Goal: Transaction & Acquisition: Purchase product/service

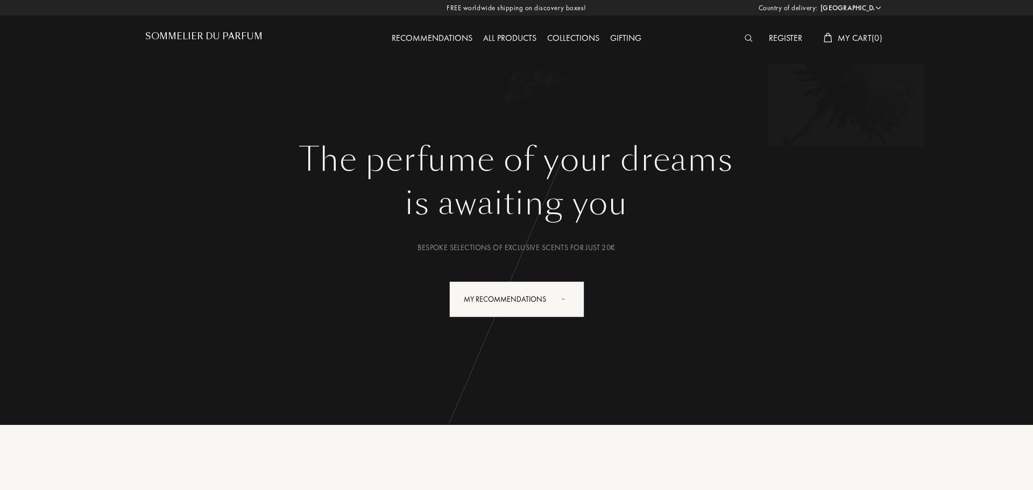
select select "PT"
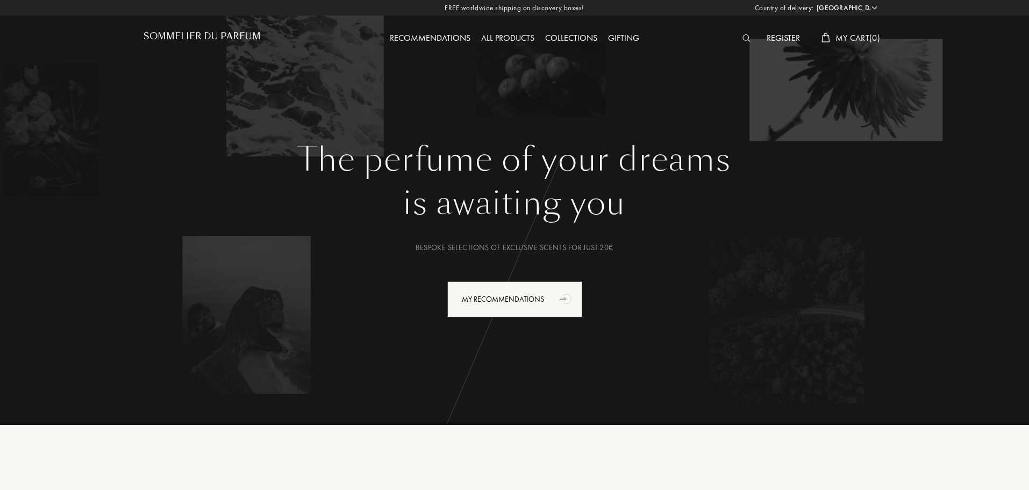
click at [746, 35] on img at bounding box center [747, 38] width 8 height 8
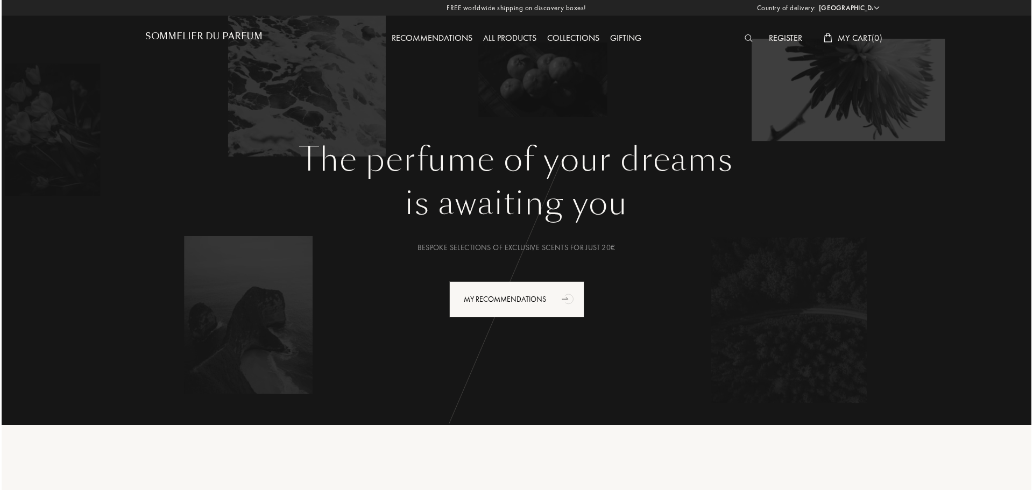
scroll to position [1, 0]
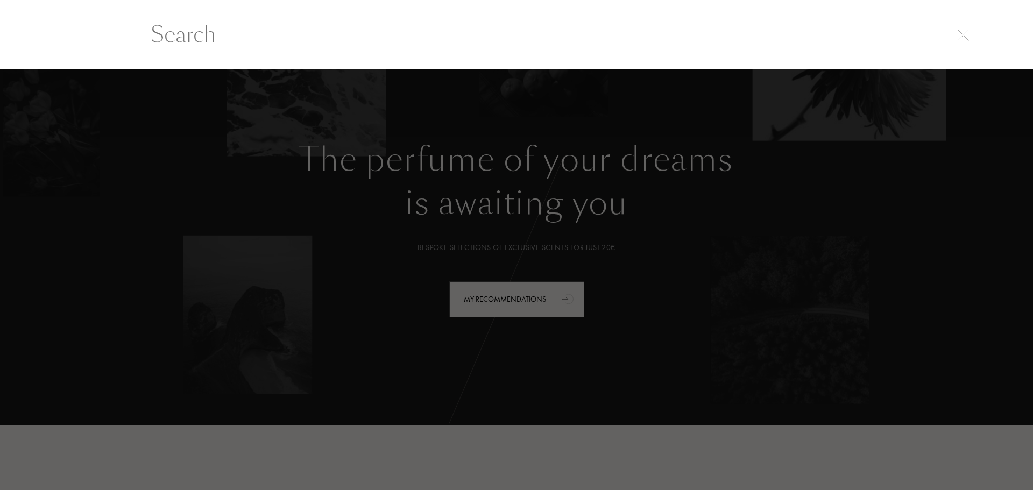
paste input "Brume Matcha"
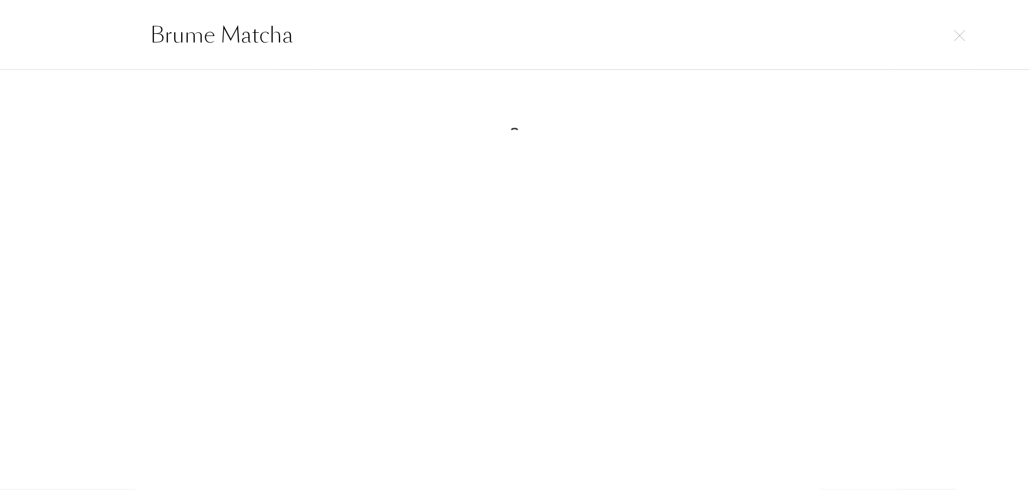
scroll to position [0, 0]
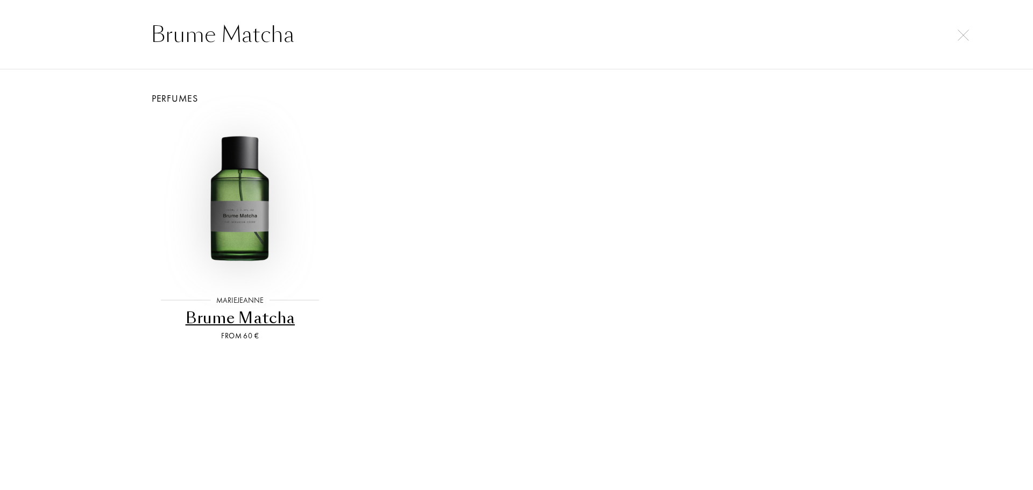
type input "Brume Matcha"
click at [240, 212] on img at bounding box center [240, 200] width 166 height 166
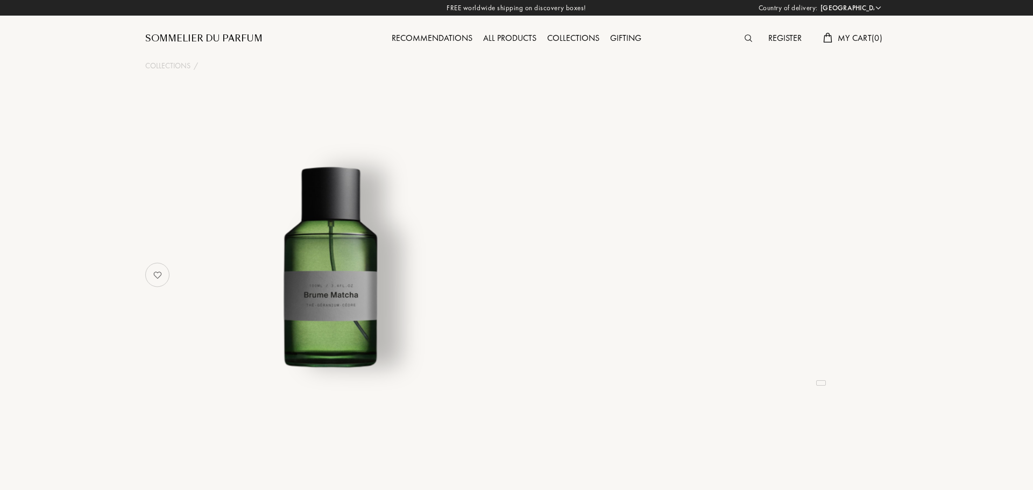
select select "PT"
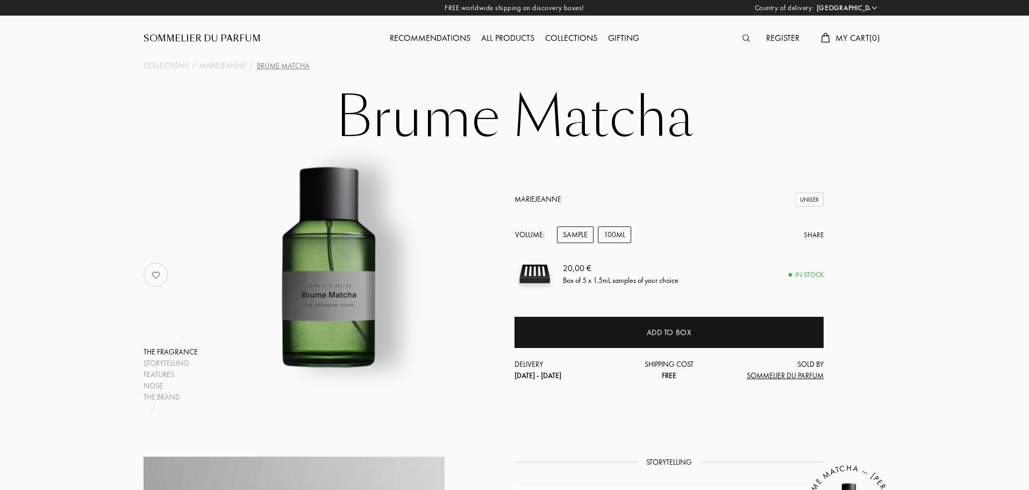
click at [617, 234] on div "100mL" at bounding box center [614, 234] width 33 height 17
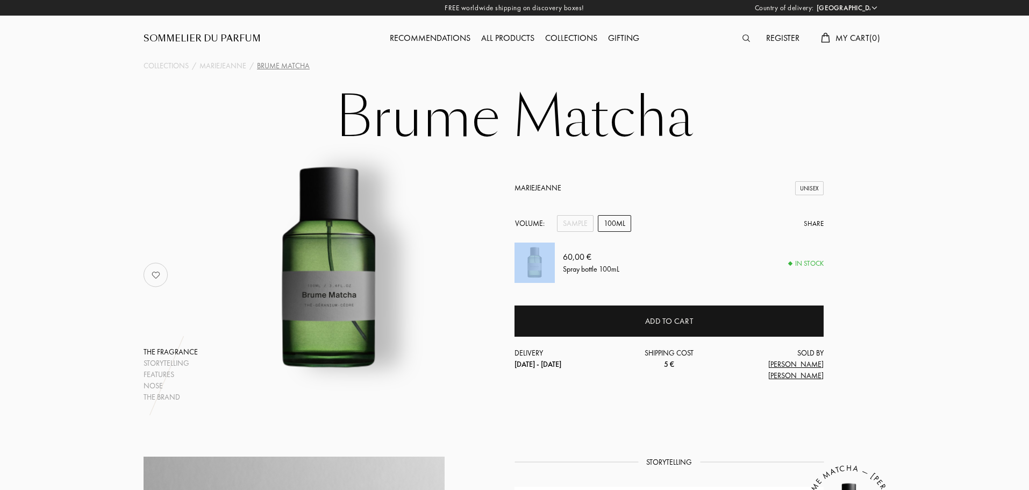
drag, startPoint x: 561, startPoint y: 265, endPoint x: 618, endPoint y: 288, distance: 61.5
click at [617, 283] on div "60,00 € Spray bottle 100mL In stock" at bounding box center [669, 263] width 309 height 40
click at [619, 283] on div "60,00 € Spray bottle 100mL" at bounding box center [693, 263] width 261 height 40
drag, startPoint x: 604, startPoint y: 277, endPoint x: 576, endPoint y: 267, distance: 30.0
click at [576, 267] on div "60,00 € Spray bottle 100mL" at bounding box center [591, 263] width 56 height 24
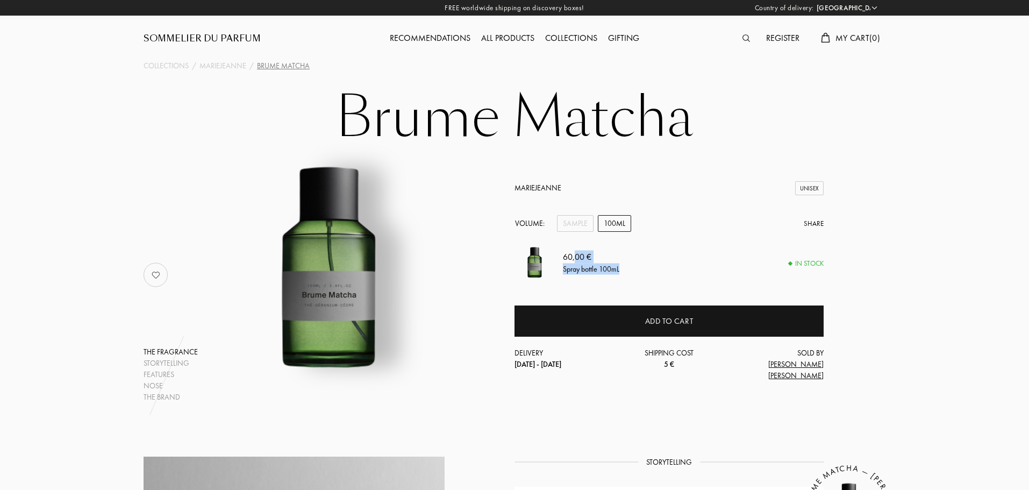
click at [575, 264] on div "60,00 €" at bounding box center [591, 257] width 56 height 13
click at [747, 39] on img at bounding box center [747, 38] width 8 height 8
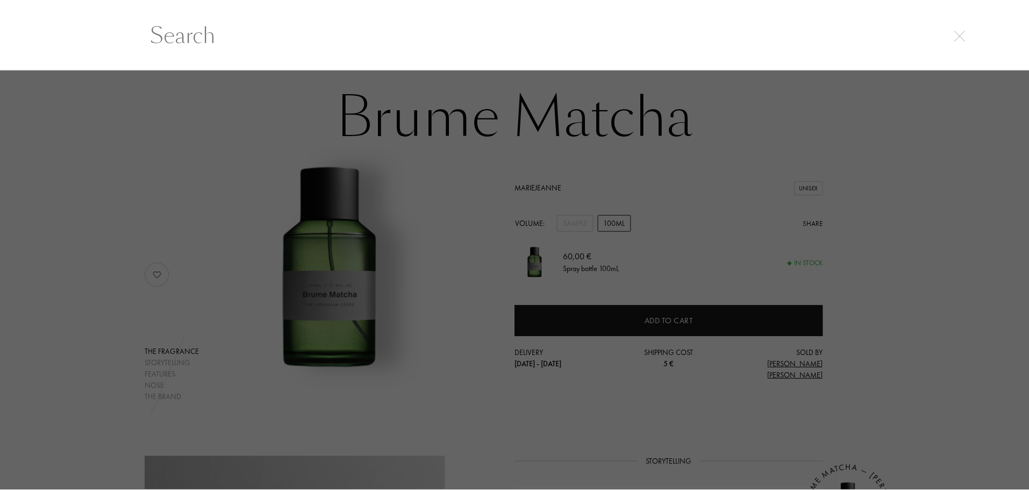
scroll to position [1, 0]
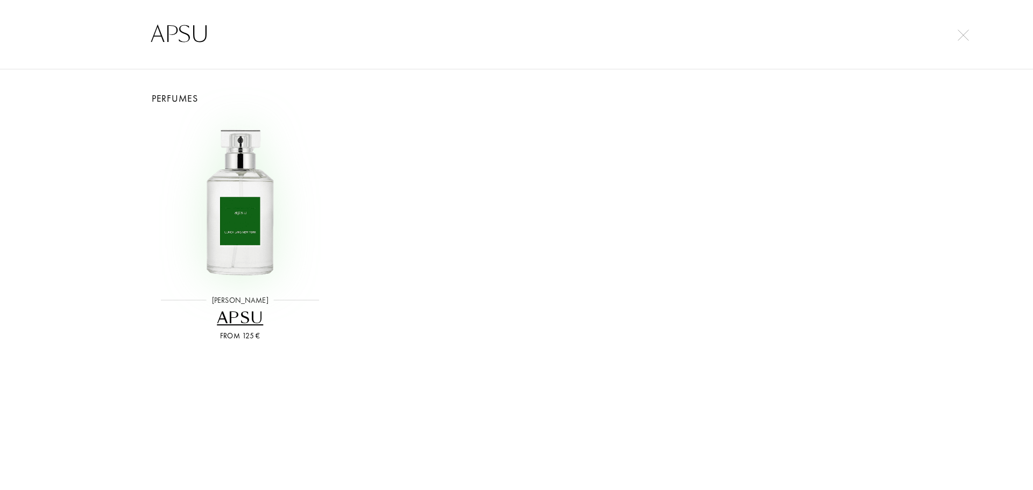
type input "APSU"
click at [204, 247] on img at bounding box center [240, 200] width 166 height 166
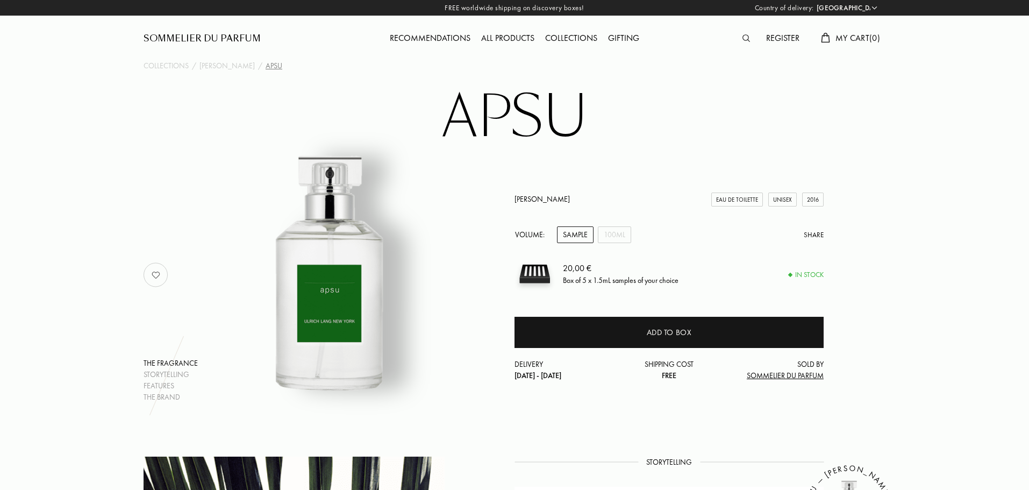
select select "PT"
click at [624, 232] on div "100mL" at bounding box center [614, 234] width 33 height 17
drag, startPoint x: 571, startPoint y: 202, endPoint x: 503, endPoint y: 203, distance: 67.8
click at [503, 203] on div "The fragrance Storytelling Features The brand Ulrich Lang Eau de Toilette Unise…" at bounding box center [515, 274] width 758 height 255
click at [686, 136] on h1 "APSU" at bounding box center [515, 117] width 538 height 59
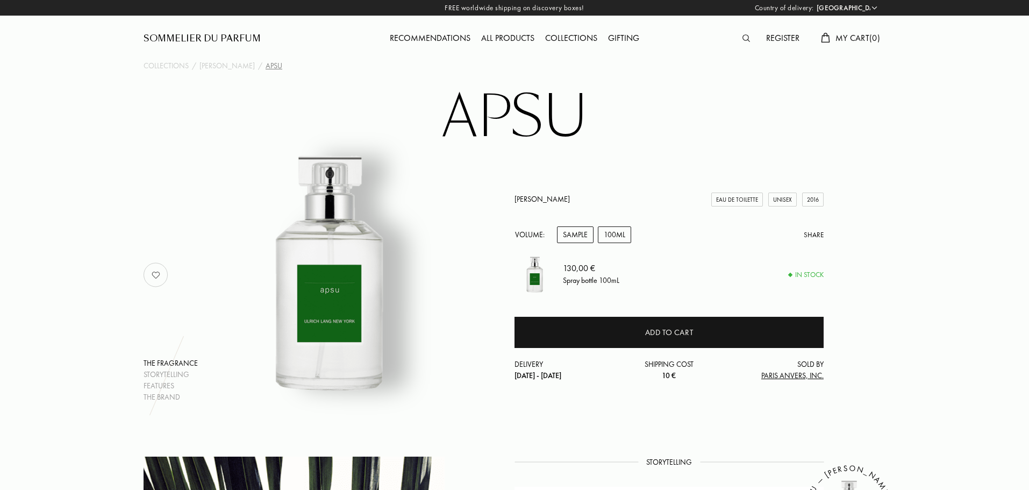
click at [572, 236] on div "Sample" at bounding box center [575, 234] width 37 height 17
click at [209, 36] on div "Sommelier du Parfum" at bounding box center [202, 38] width 117 height 13
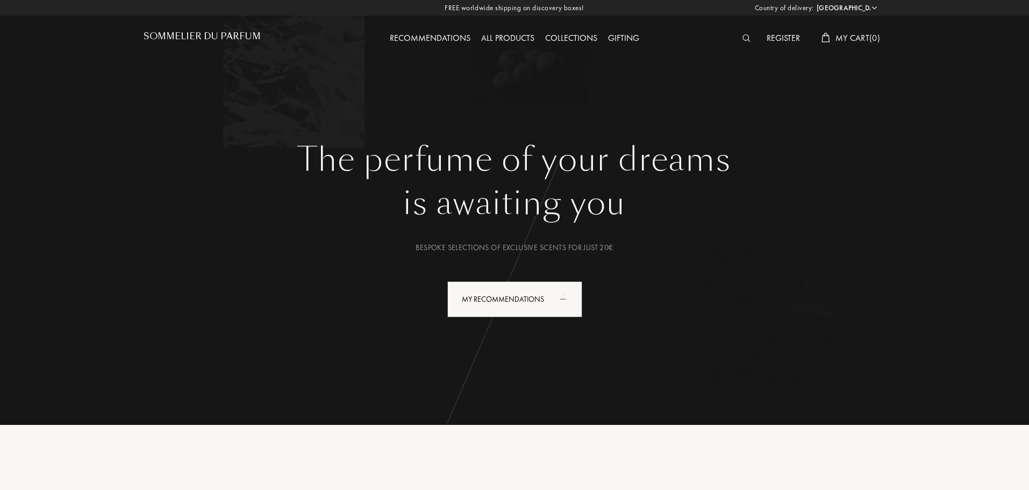
select select "PT"
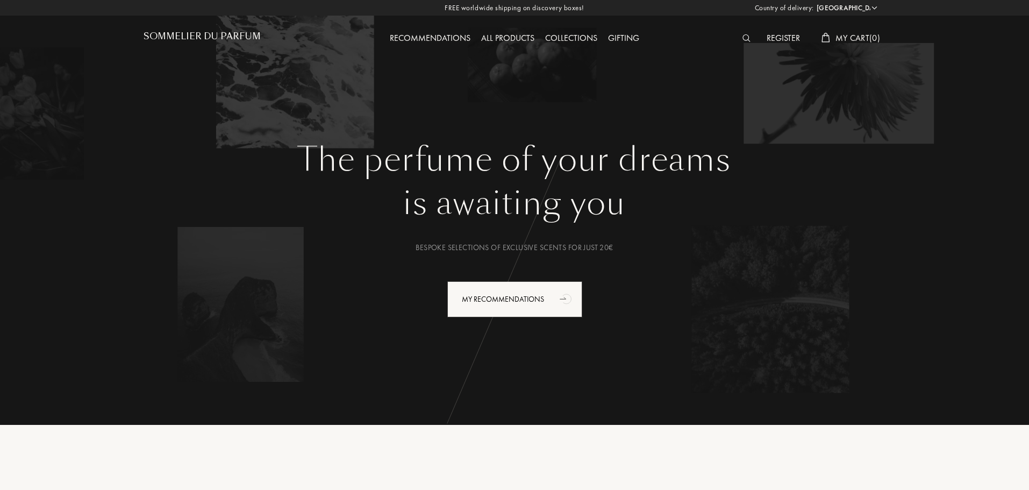
click at [440, 38] on div "Recommendations" at bounding box center [429, 39] width 91 height 14
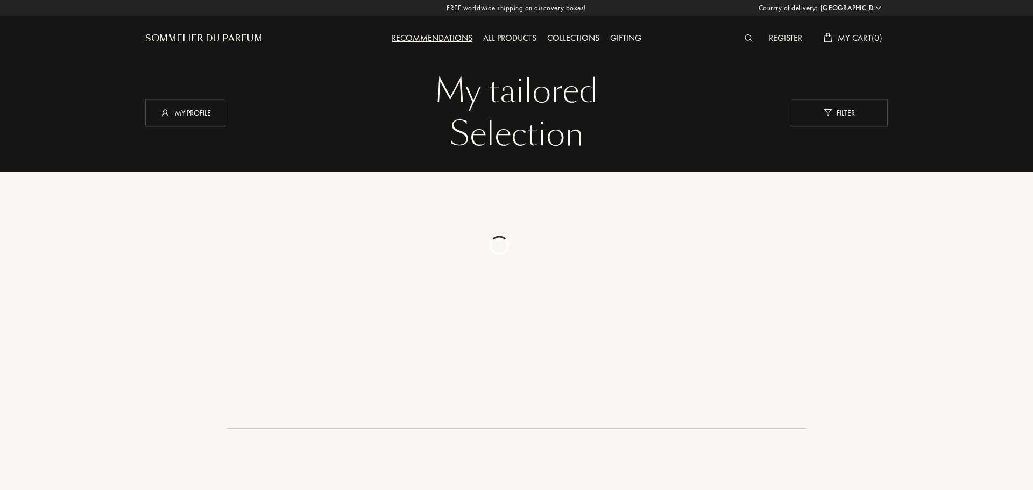
select select "PT"
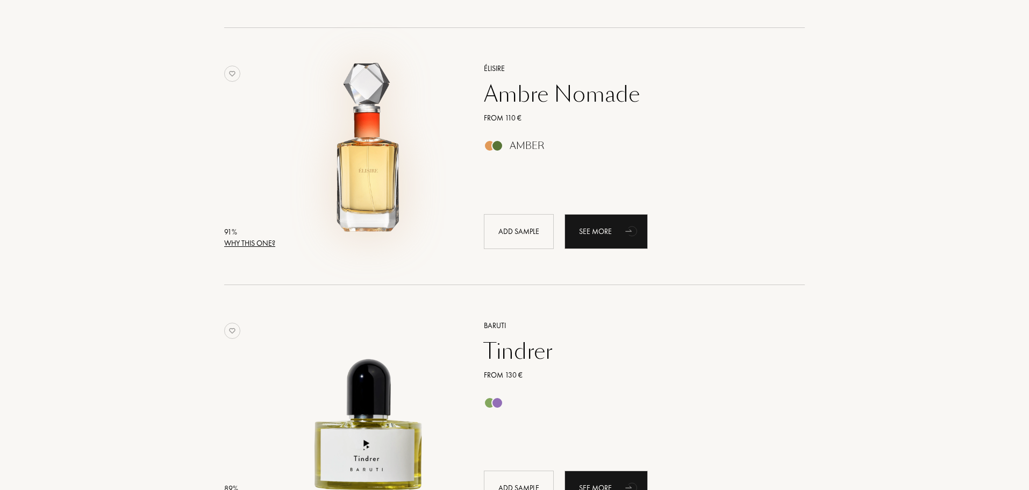
scroll to position [1183, 0]
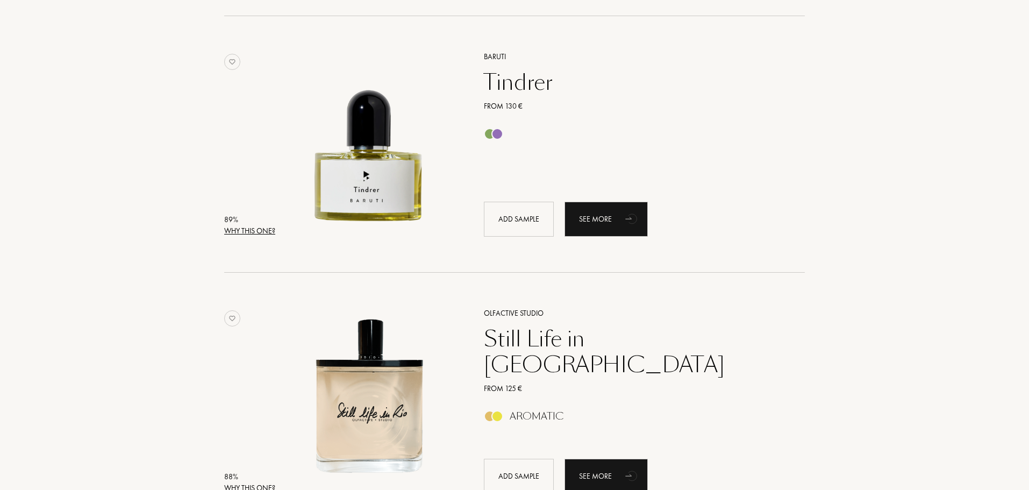
click at [503, 95] on div "Tindrer" at bounding box center [633, 82] width 314 height 26
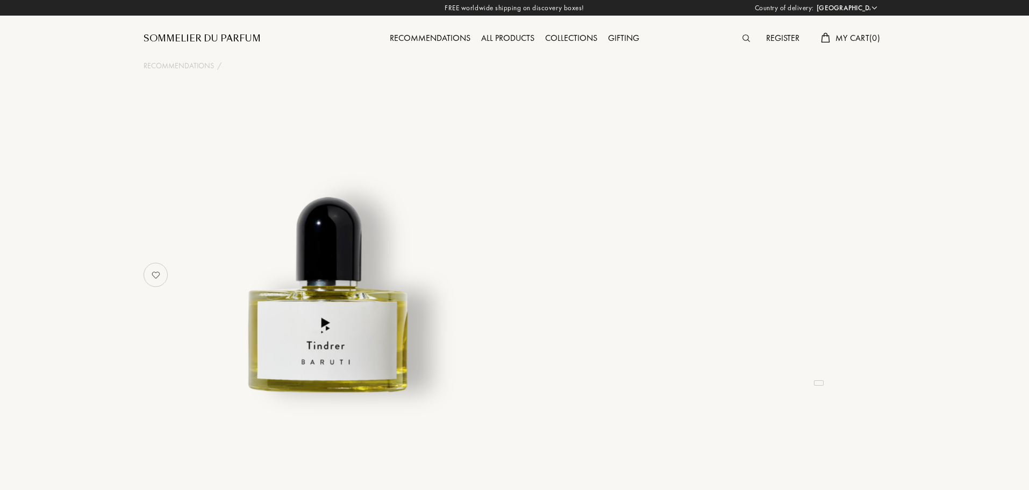
select select "PT"
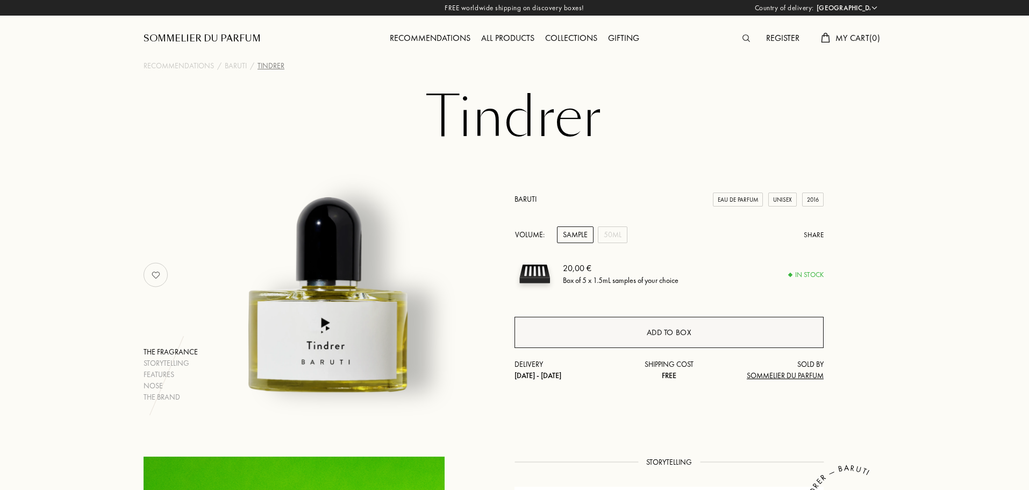
click at [718, 329] on div "Add to box" at bounding box center [669, 332] width 309 height 31
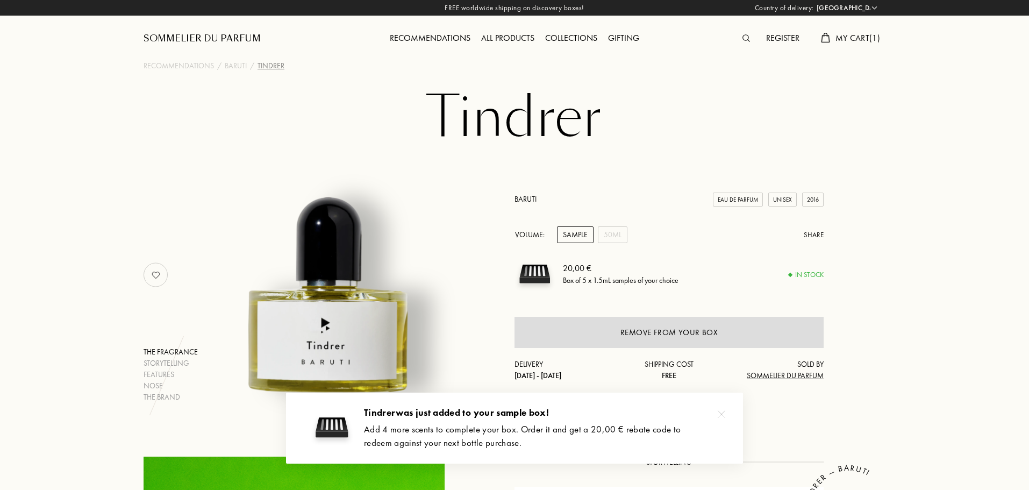
click at [519, 38] on div "All products" at bounding box center [508, 39] width 64 height 14
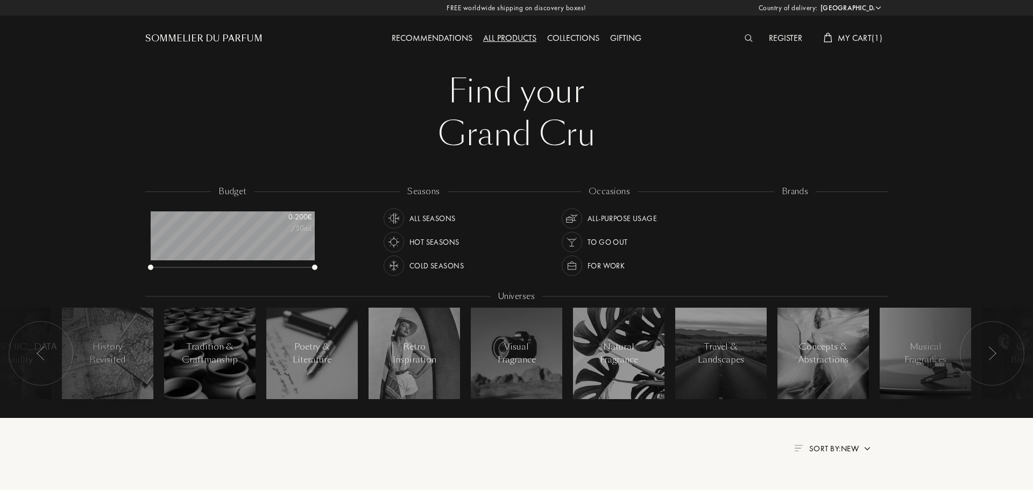
select select "PT"
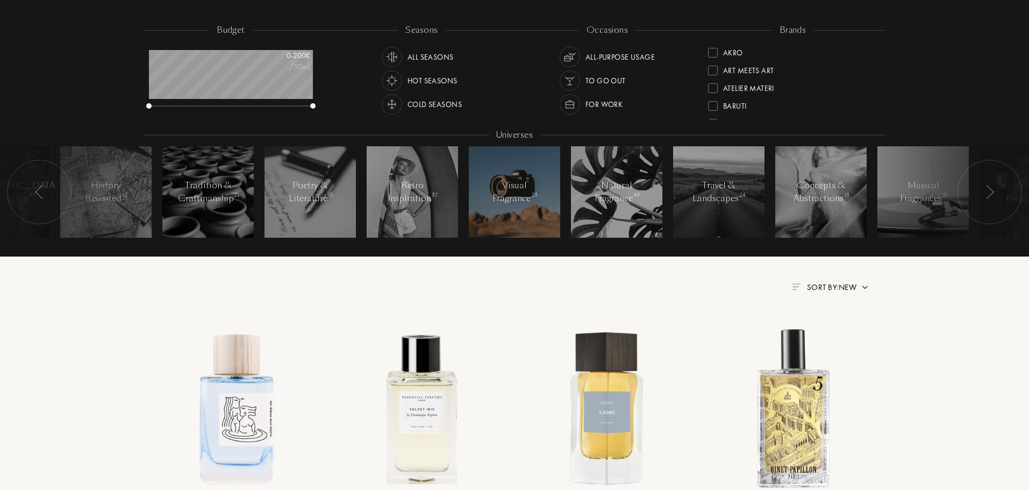
click at [534, 210] on div at bounding box center [514, 191] width 91 height 91
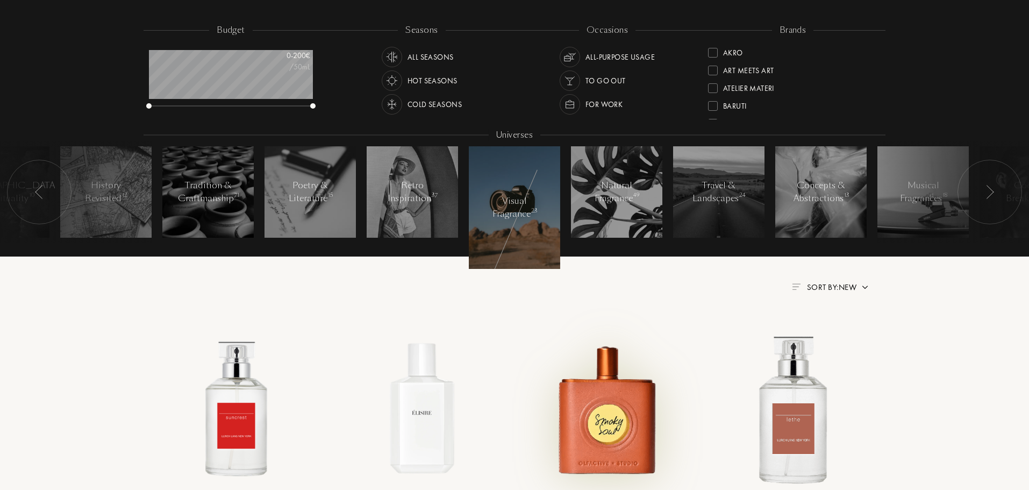
scroll to position [269, 0]
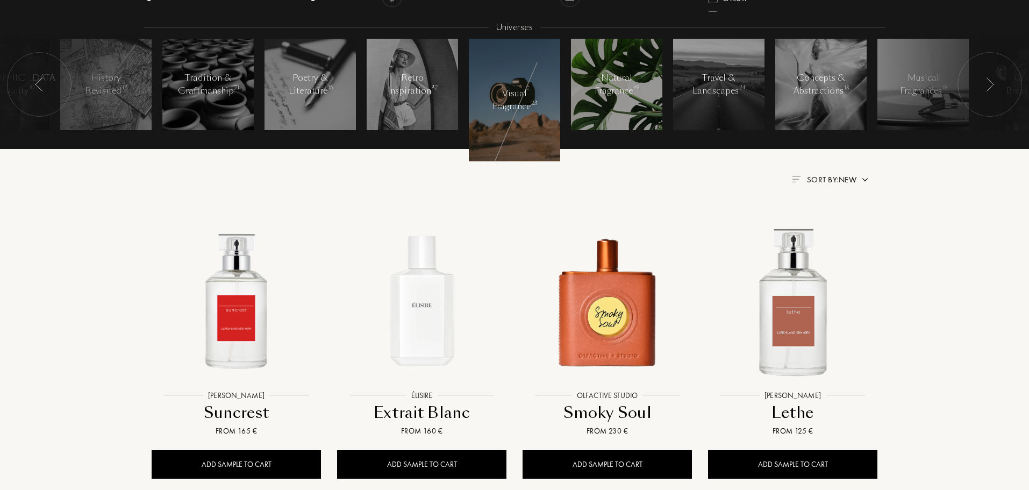
click at [626, 92] on div "Natural Fragrance 49" at bounding box center [617, 85] width 46 height 26
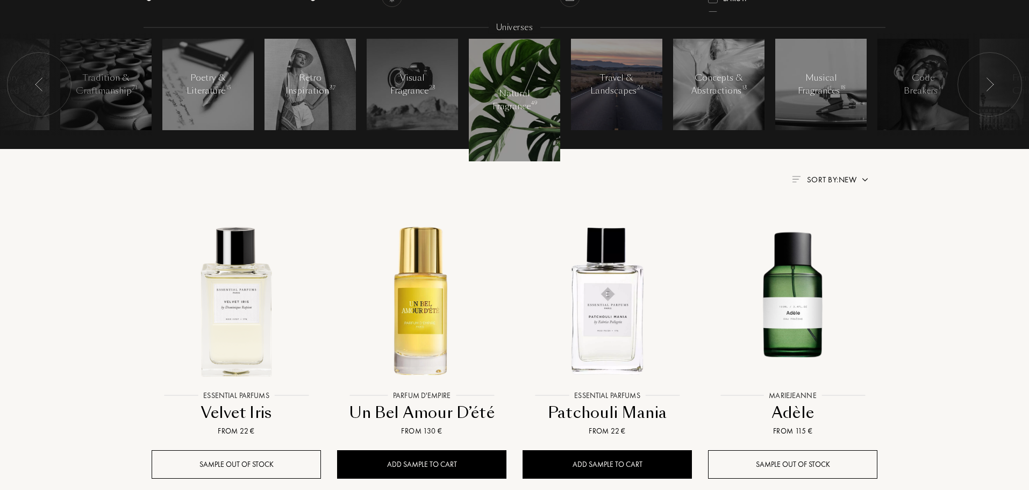
click at [646, 96] on div at bounding box center [616, 84] width 91 height 91
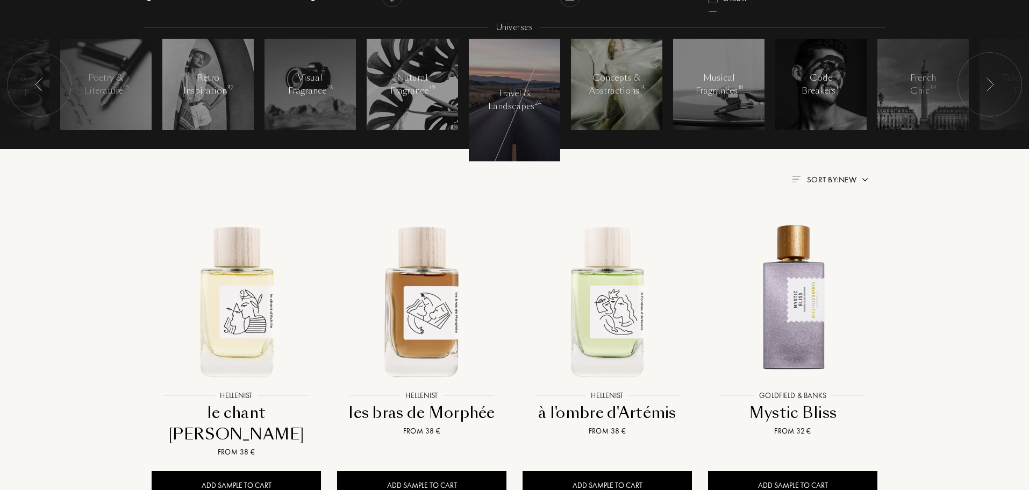
click at [616, 108] on div at bounding box center [616, 84] width 91 height 91
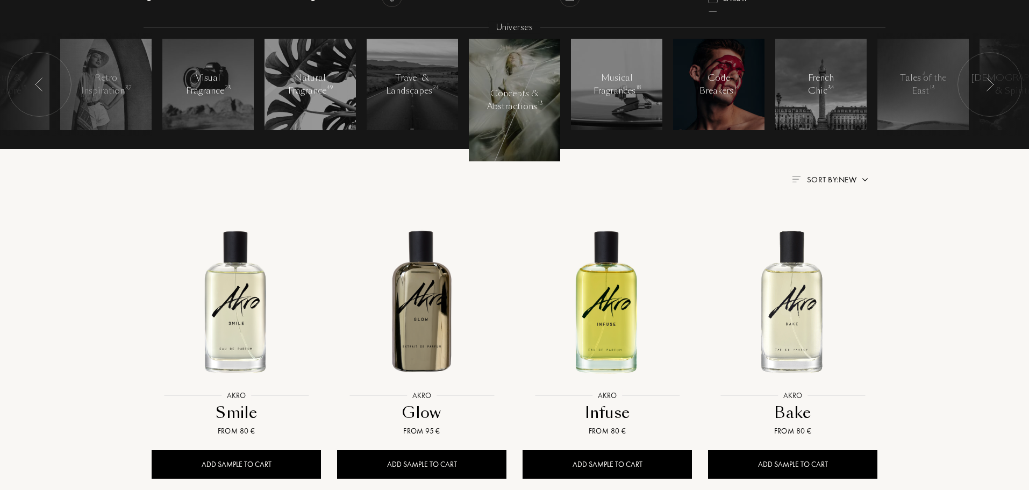
click at [742, 111] on div at bounding box center [718, 84] width 91 height 91
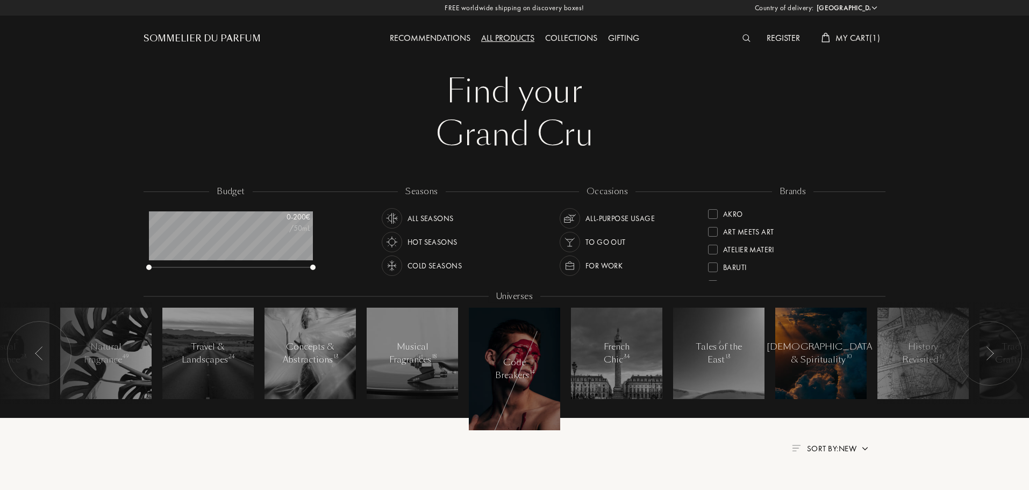
click at [840, 333] on div at bounding box center [820, 353] width 91 height 91
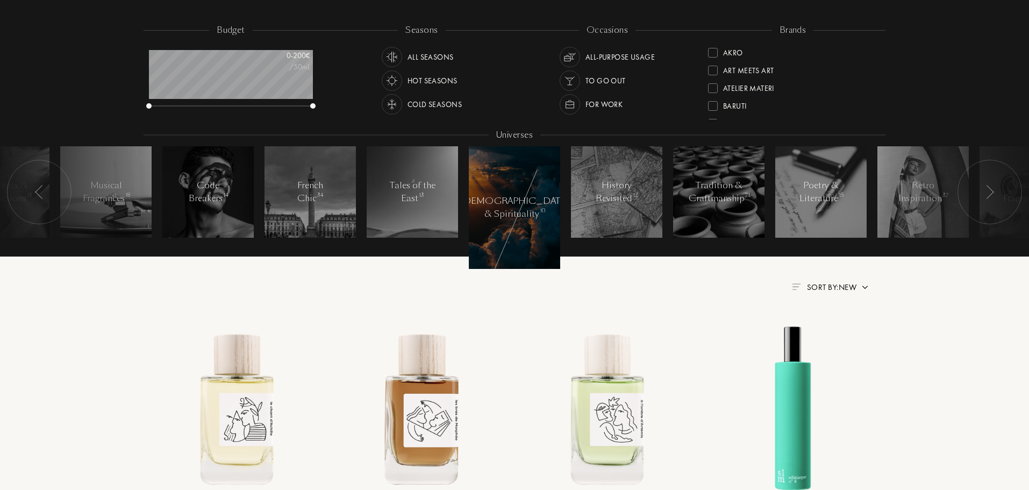
scroll to position [215, 0]
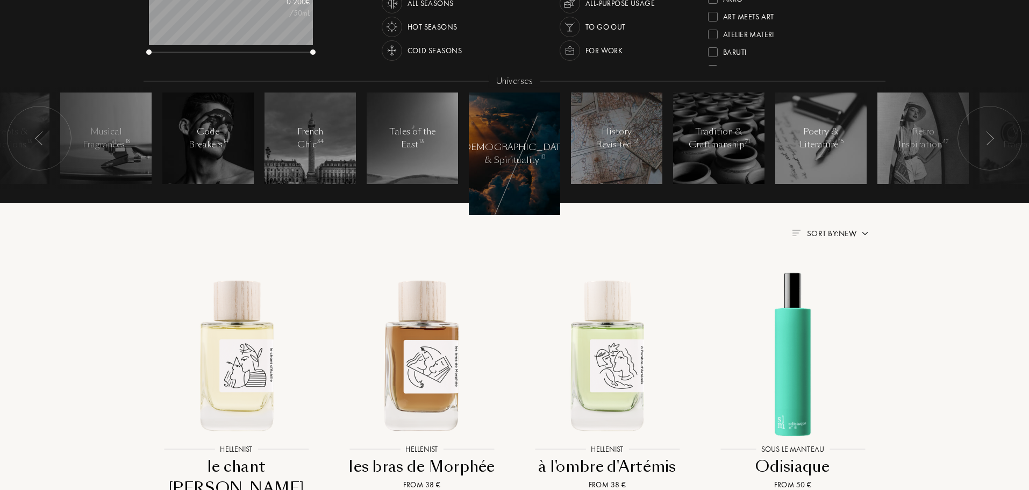
click at [610, 157] on div at bounding box center [616, 137] width 91 height 91
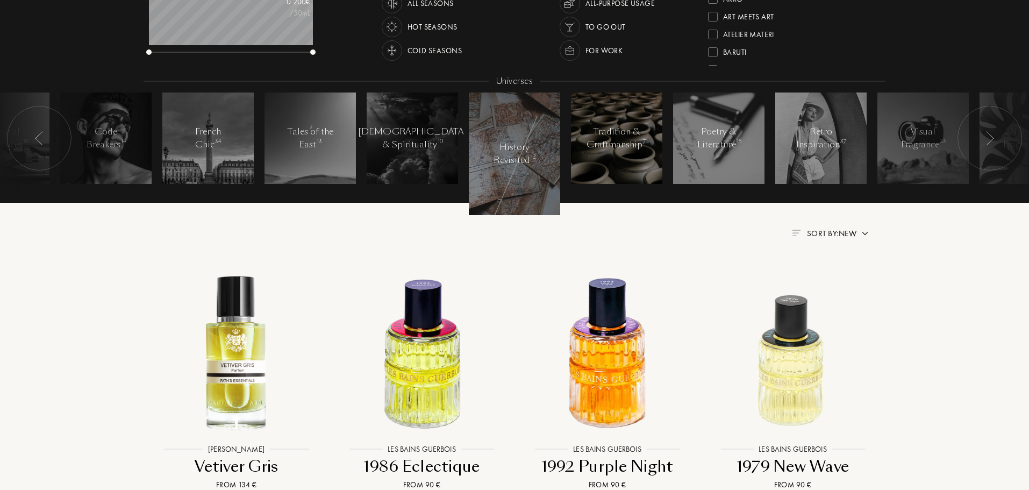
click at [617, 156] on div at bounding box center [616, 137] width 91 height 91
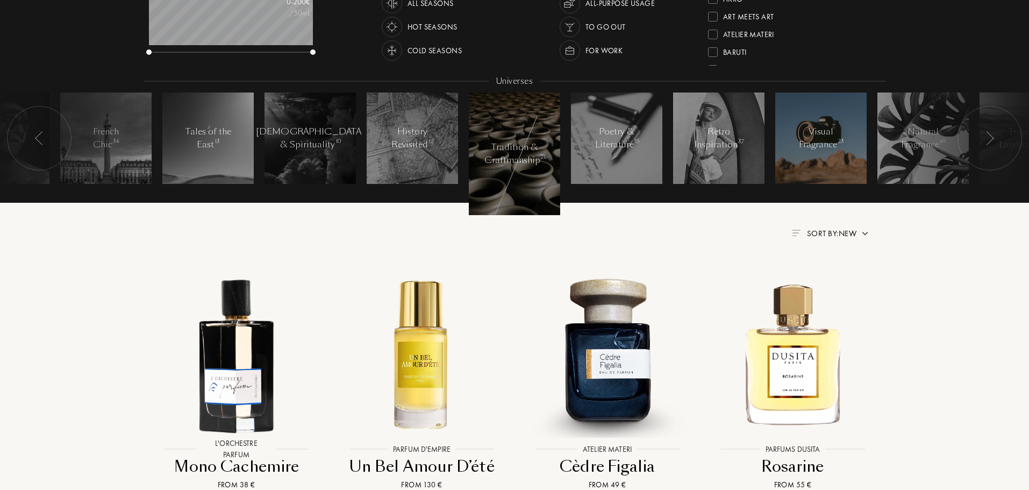
click at [813, 146] on div "Visual Fragrance 23" at bounding box center [822, 138] width 46 height 26
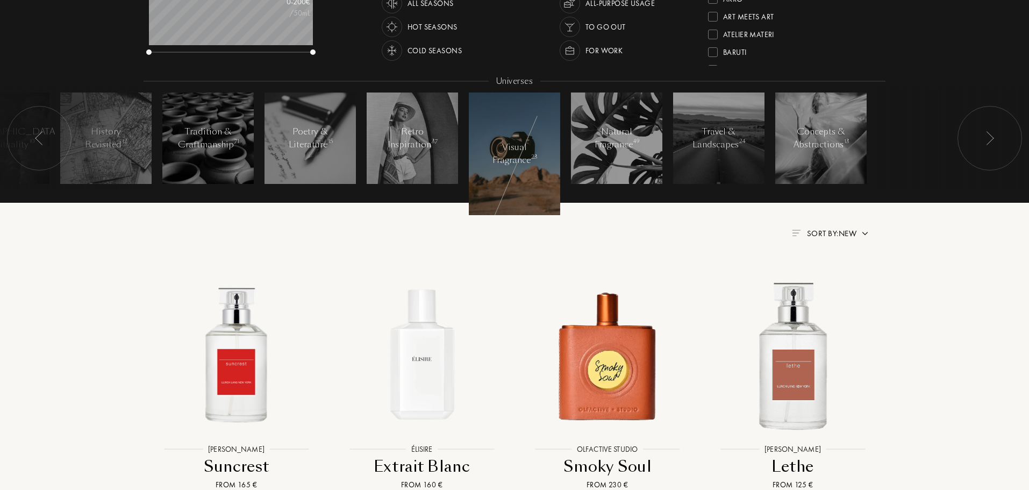
click at [765, 148] on div "Travel & Landscapes 24" at bounding box center [718, 137] width 91 height 91
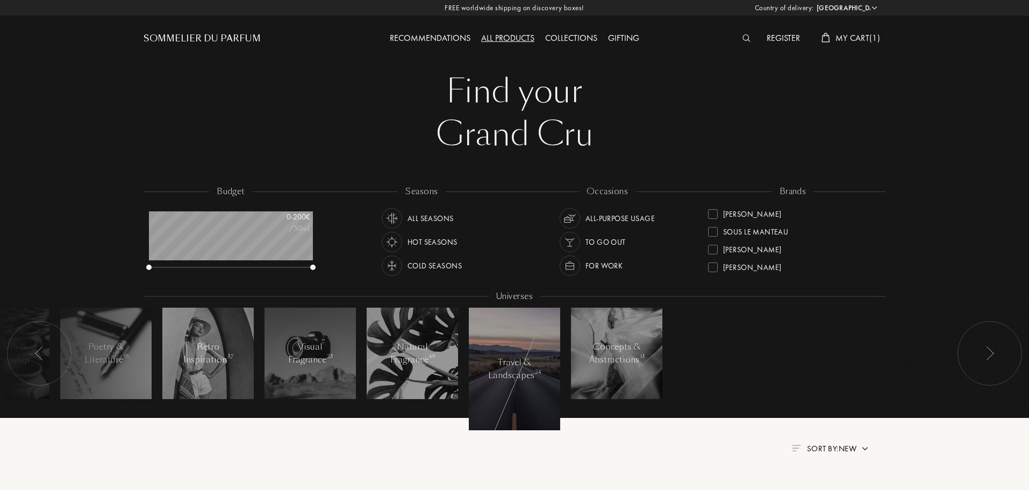
click at [596, 180] on div at bounding box center [514, 295] width 1033 height 246
click at [613, 246] on div "To go Out" at bounding box center [606, 242] width 40 height 20
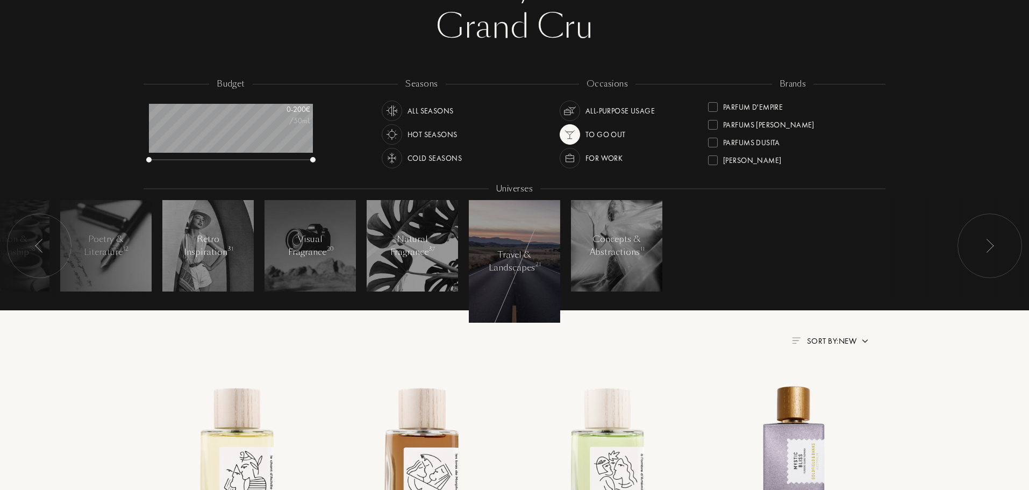
scroll to position [283, 0]
click at [593, 155] on div "For Work" at bounding box center [604, 158] width 37 height 20
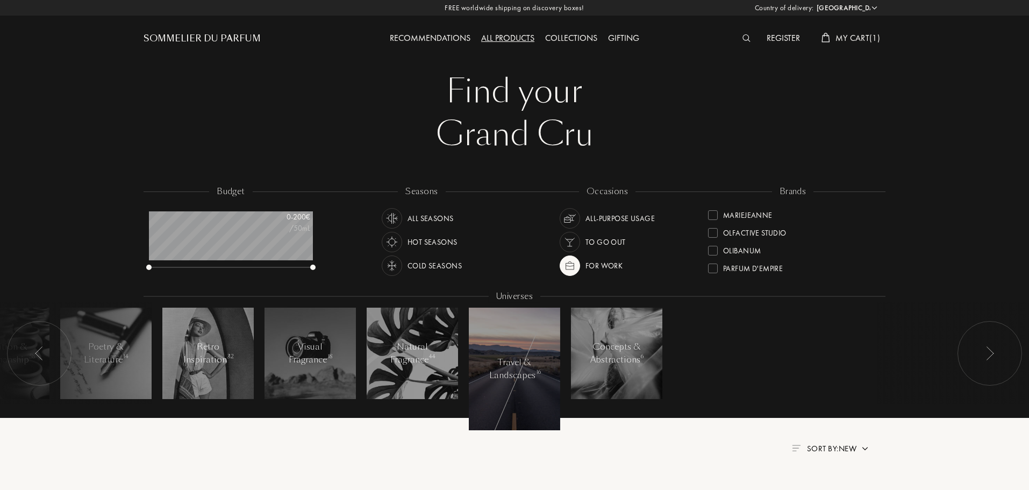
click at [615, 244] on div "To go Out" at bounding box center [606, 242] width 40 height 20
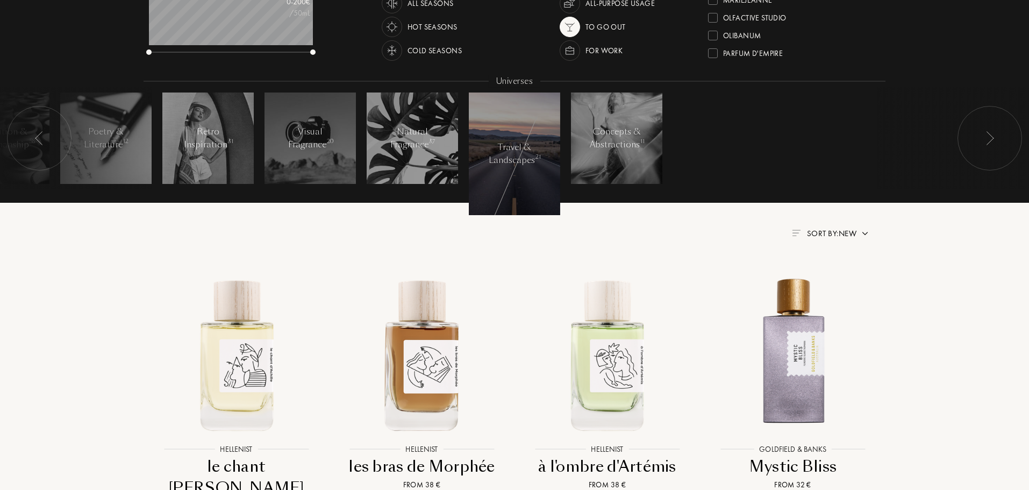
scroll to position [390, 0]
click at [746, 48] on div "Ulrich Lang" at bounding box center [752, 50] width 58 height 15
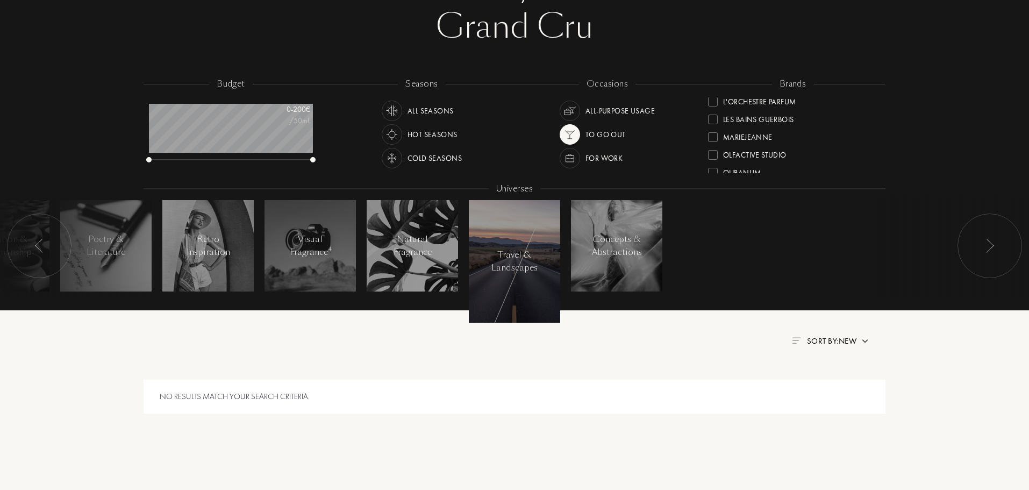
scroll to position [284, 0]
click at [763, 120] on div "MarieJeanne" at bounding box center [747, 122] width 49 height 15
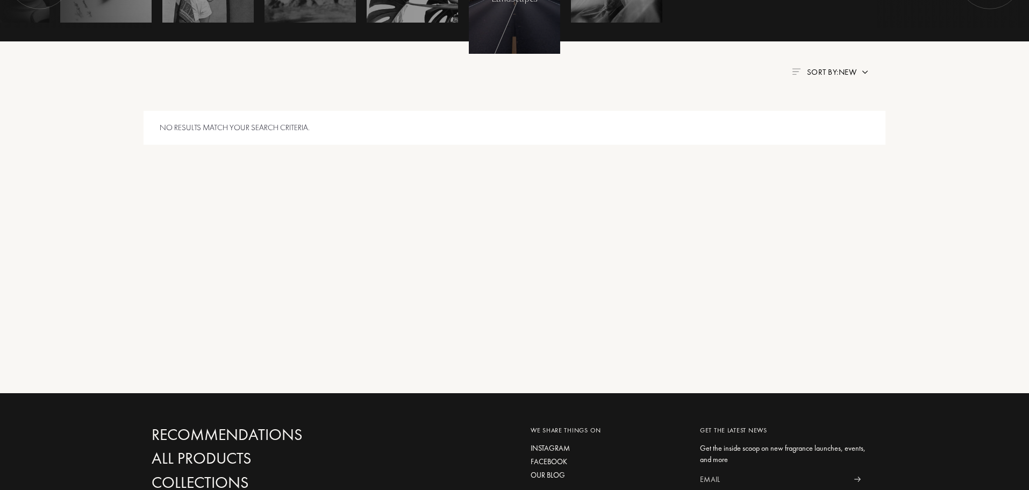
scroll to position [54, 0]
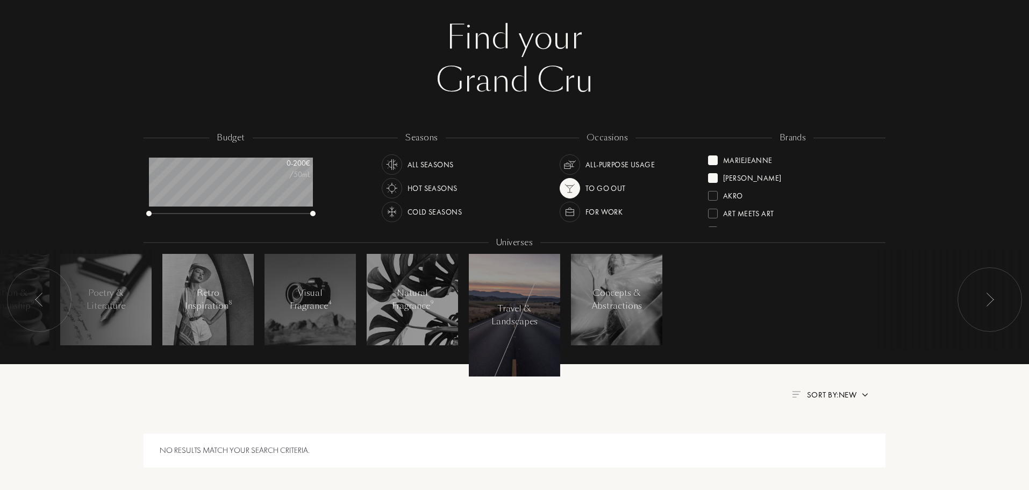
click at [604, 188] on div "To go Out" at bounding box center [606, 188] width 40 height 20
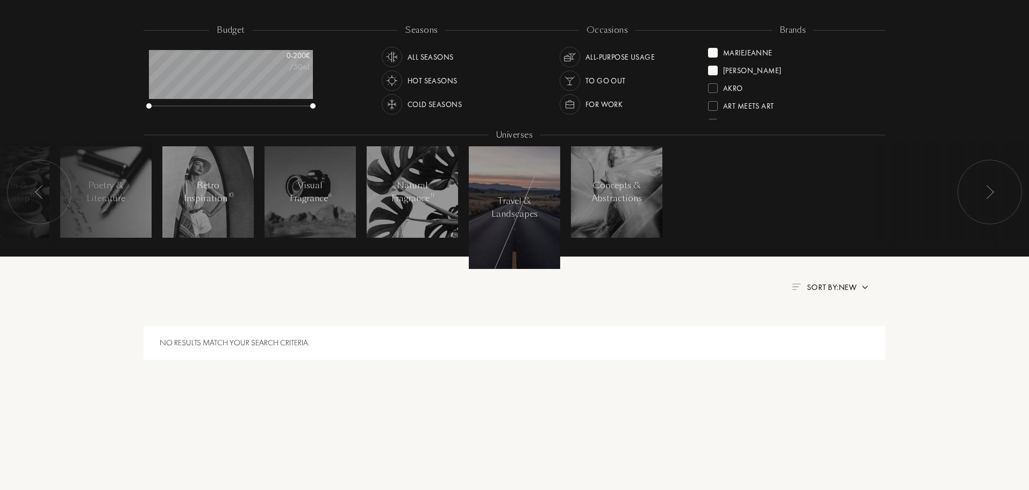
scroll to position [108, 0]
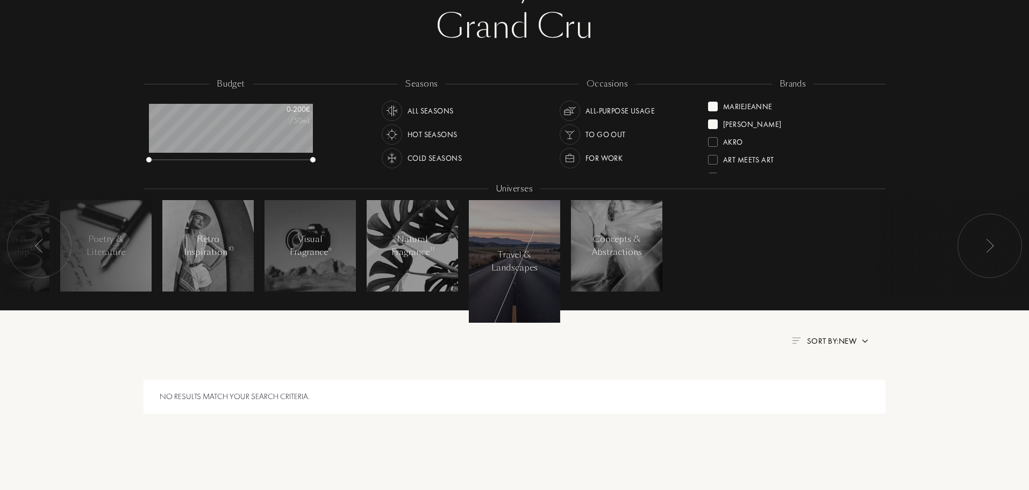
click at [604, 114] on div "All-purpose Usage" at bounding box center [620, 111] width 69 height 20
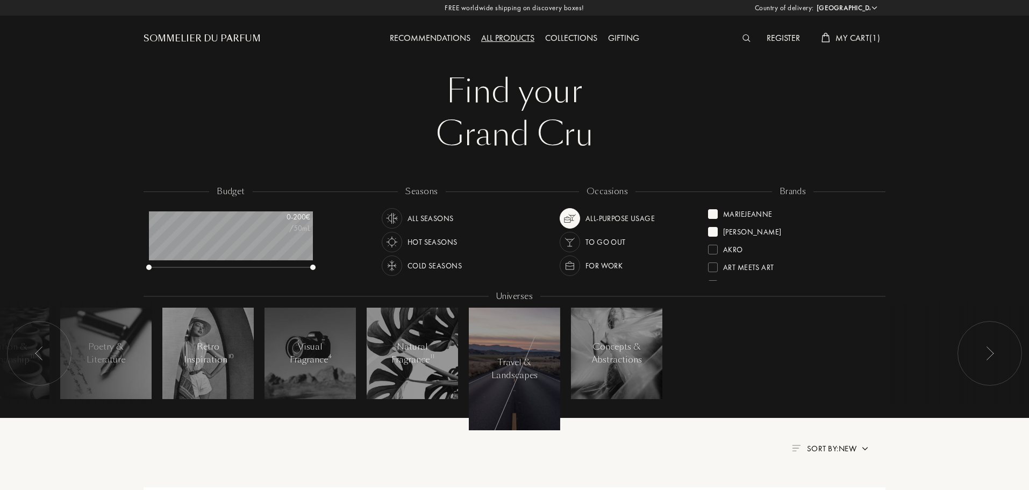
click at [48, 360] on div at bounding box center [39, 353] width 65 height 65
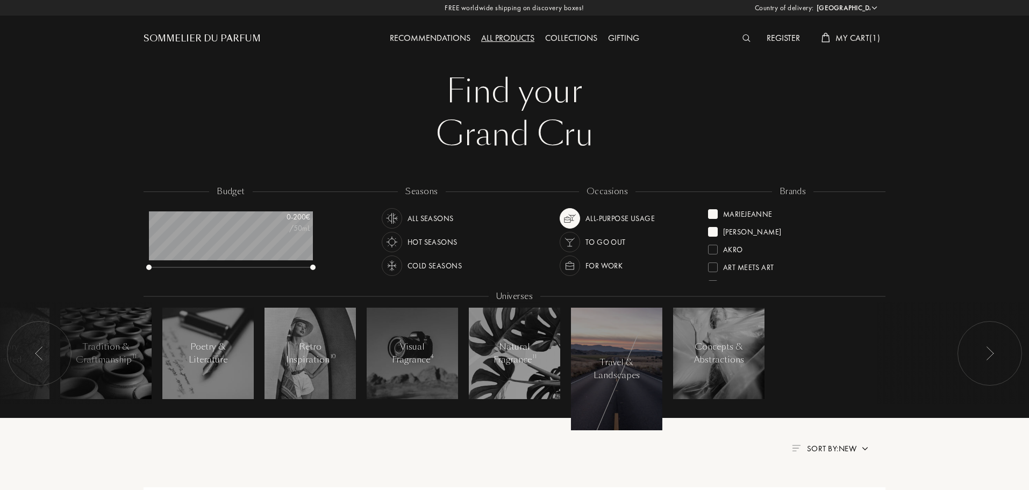
click at [31, 353] on div at bounding box center [39, 353] width 65 height 65
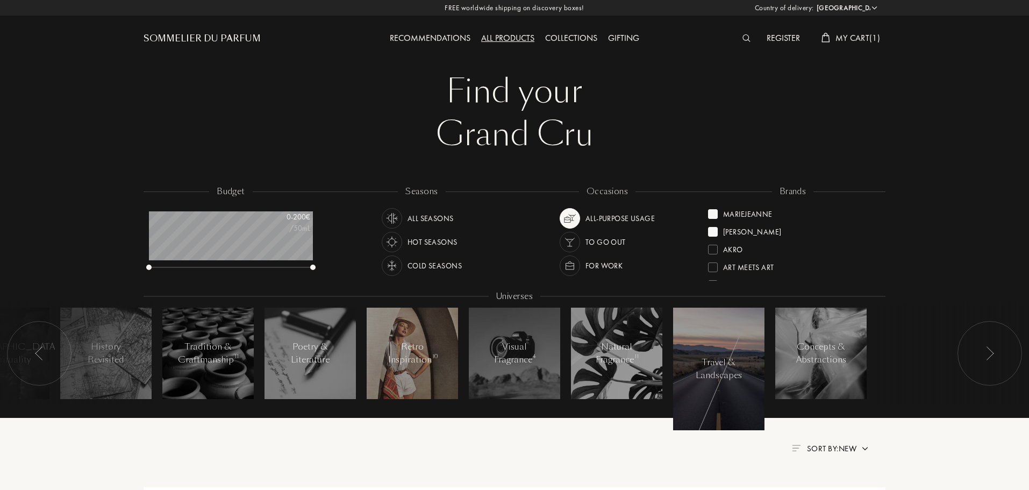
drag, startPoint x: 161, startPoint y: 366, endPoint x: 415, endPoint y: 359, distance: 253.9
click at [27, 345] on div at bounding box center [39, 353] width 65 height 65
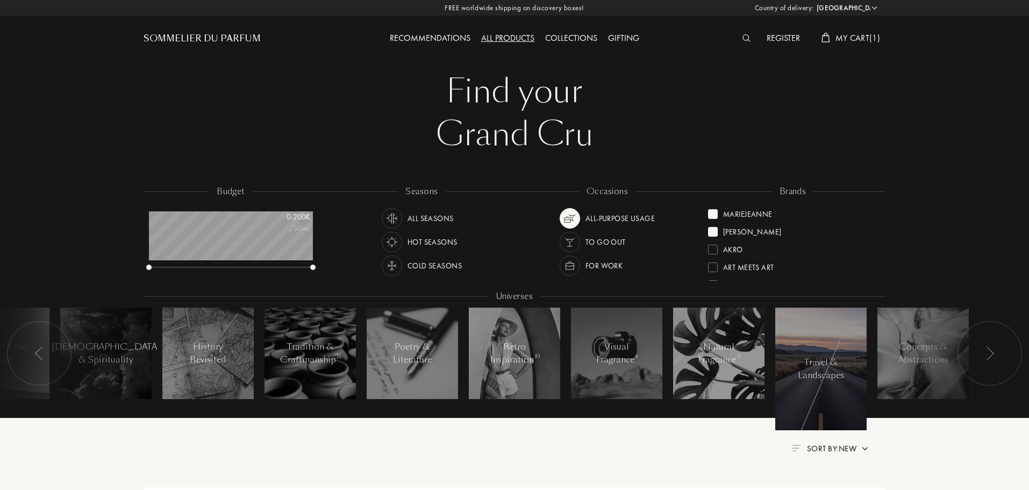
click at [38, 346] on div at bounding box center [39, 353] width 65 height 65
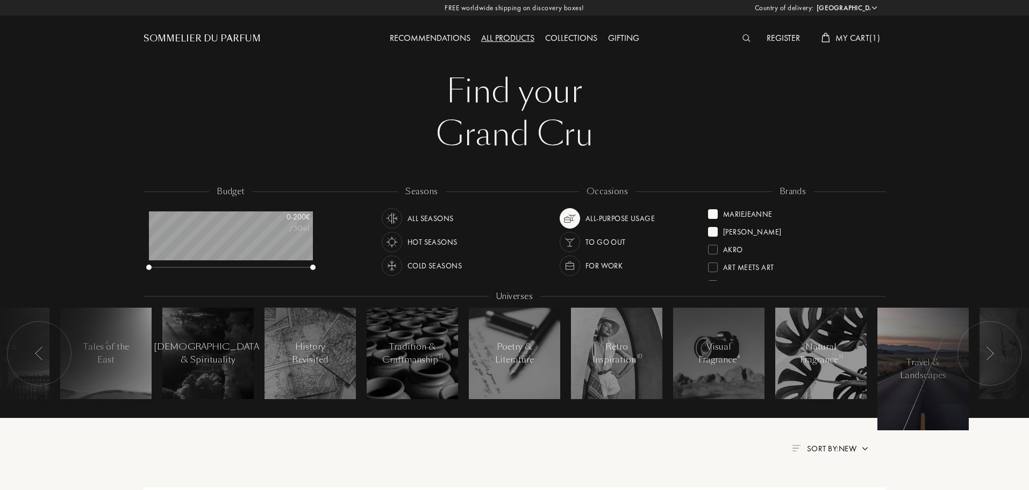
click at [47, 348] on div at bounding box center [39, 353] width 65 height 65
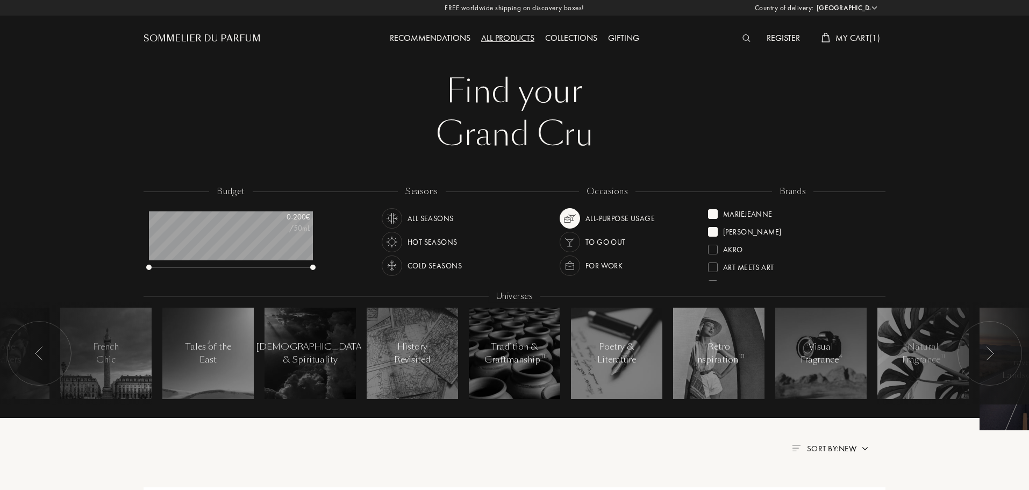
click at [47, 348] on div at bounding box center [39, 353] width 65 height 65
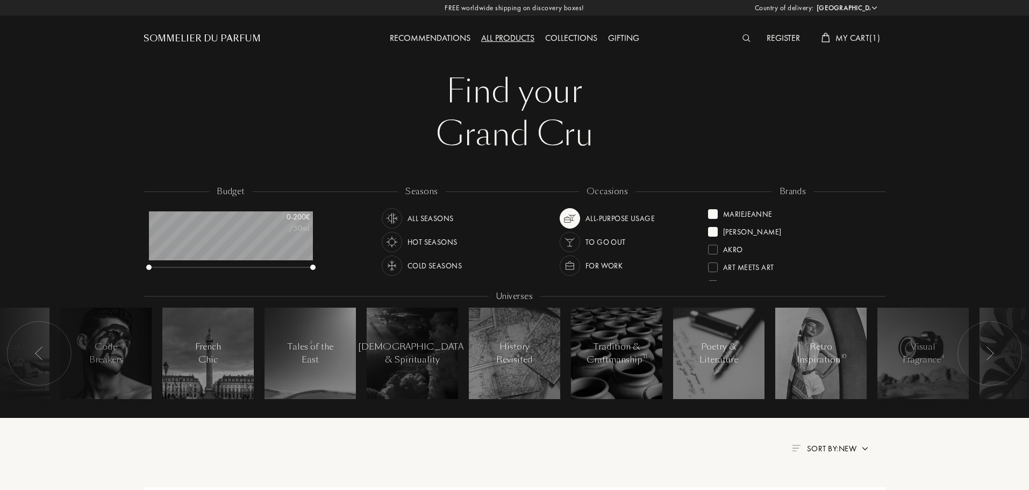
click at [47, 348] on div at bounding box center [39, 353] width 65 height 65
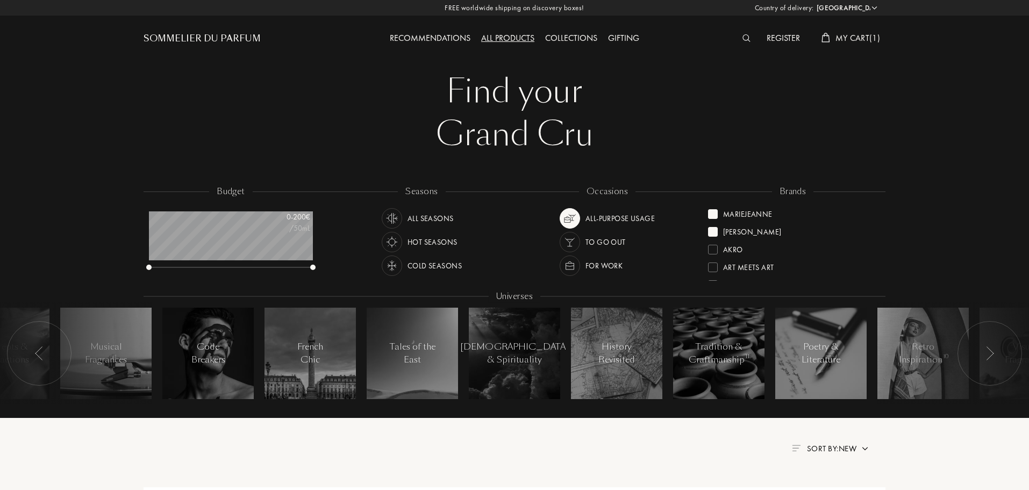
click at [47, 348] on div at bounding box center [39, 353] width 65 height 65
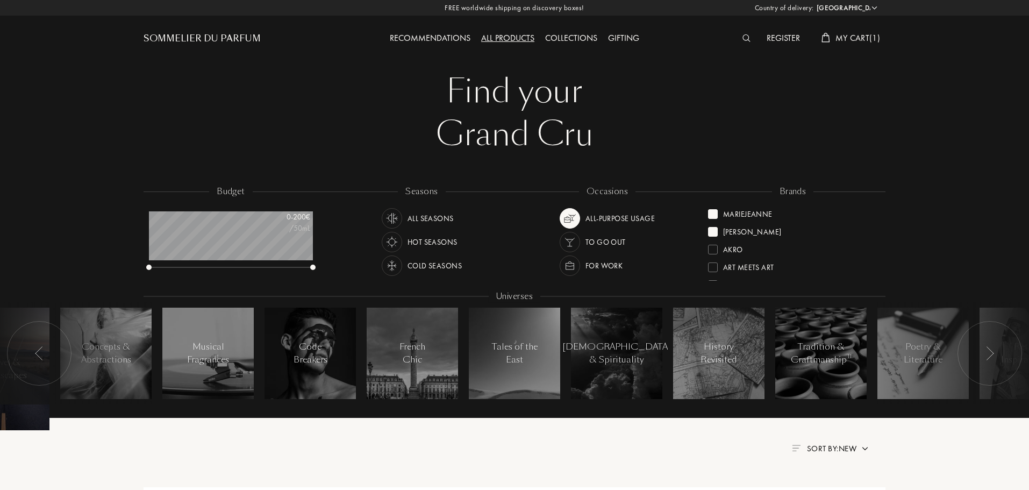
click at [47, 348] on div at bounding box center [39, 353] width 65 height 65
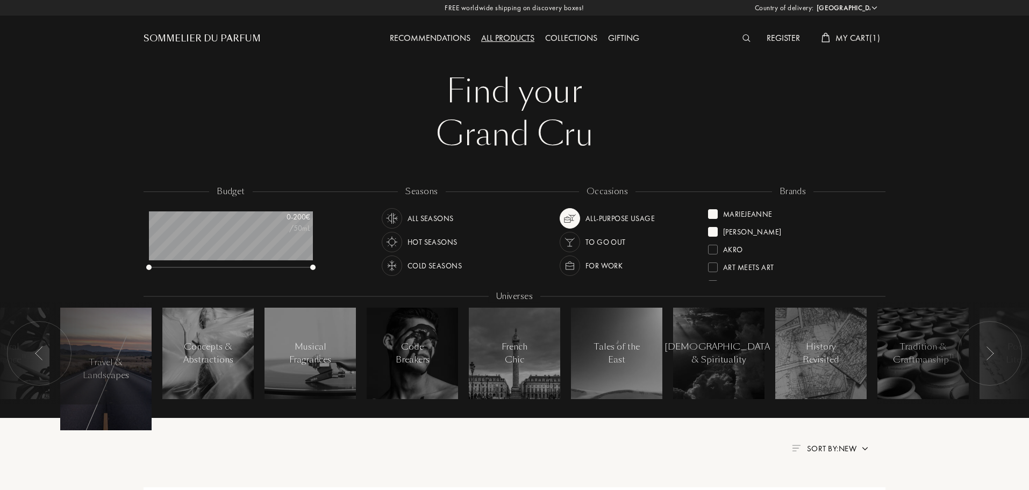
click at [47, 348] on div at bounding box center [39, 353] width 65 height 65
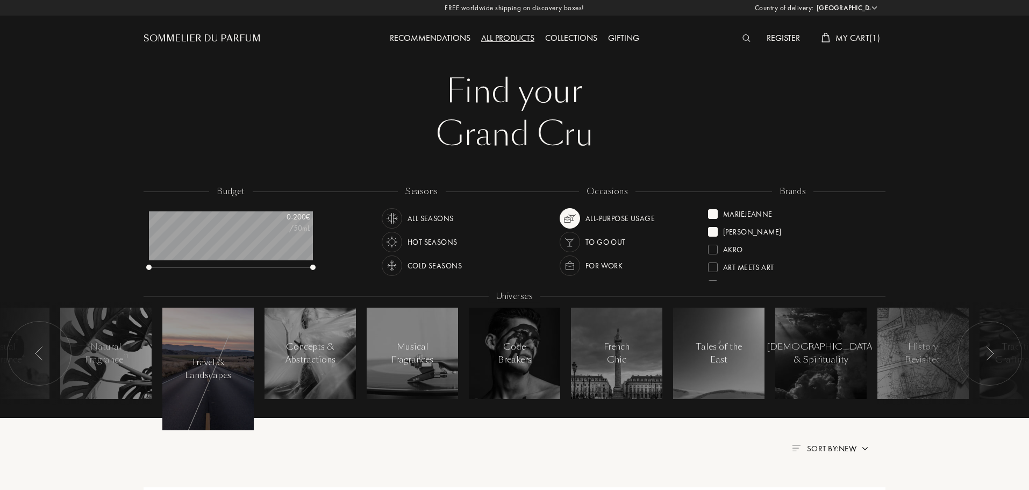
click at [47, 348] on div at bounding box center [39, 353] width 65 height 65
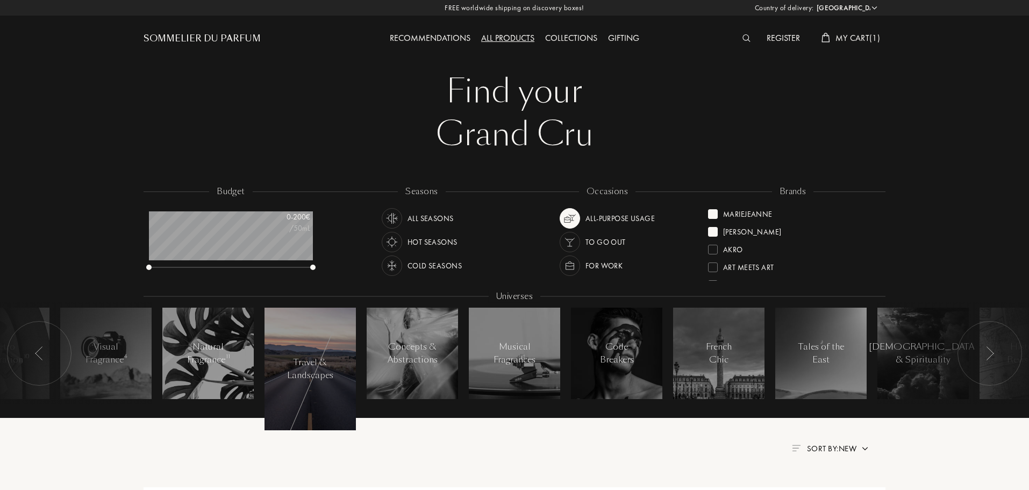
click at [47, 348] on div at bounding box center [39, 353] width 65 height 65
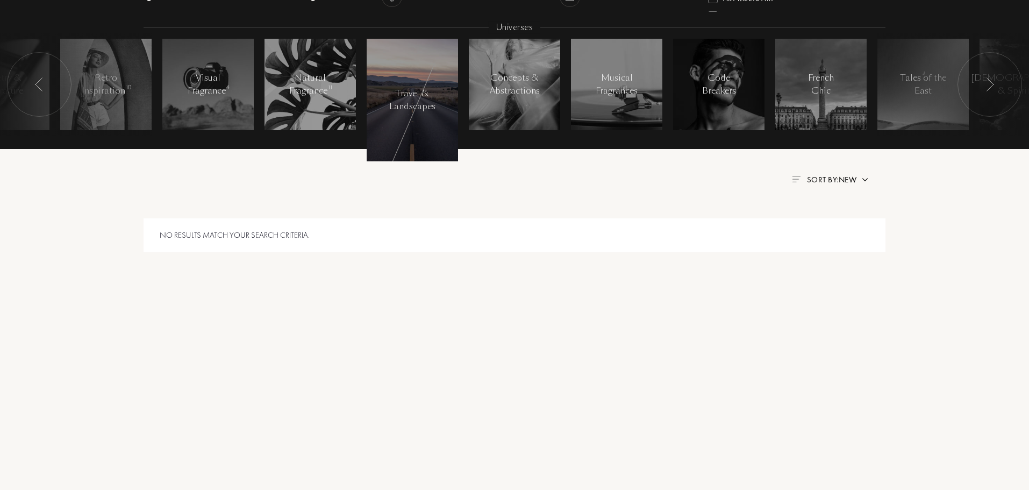
scroll to position [323, 0]
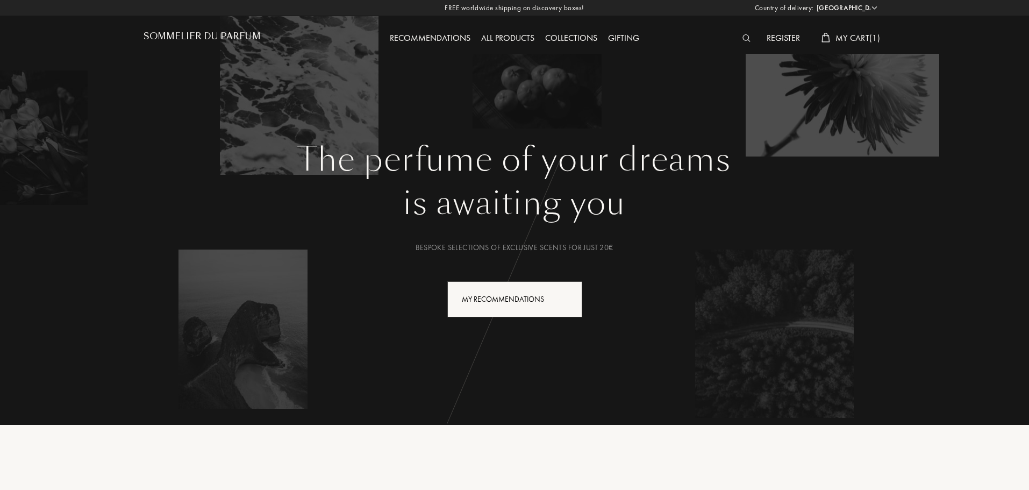
select select "PT"
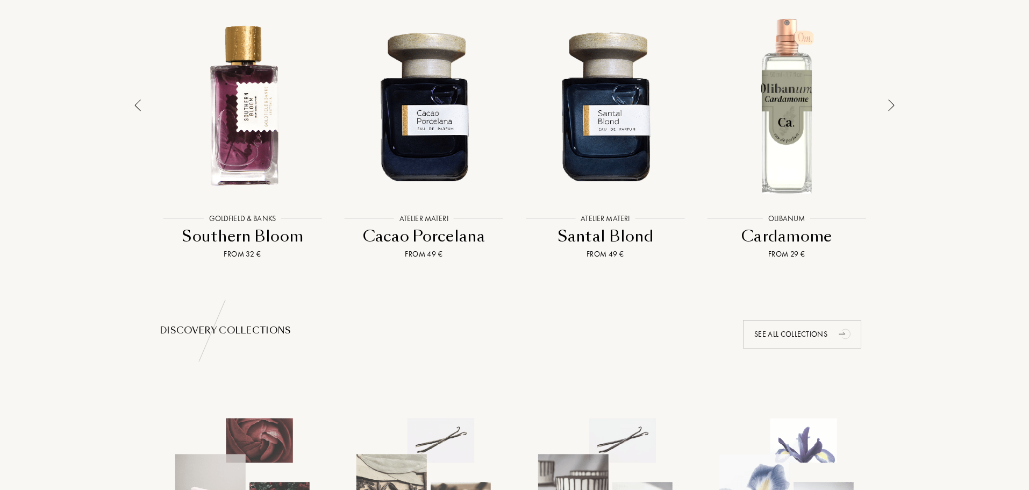
scroll to position [753, 0]
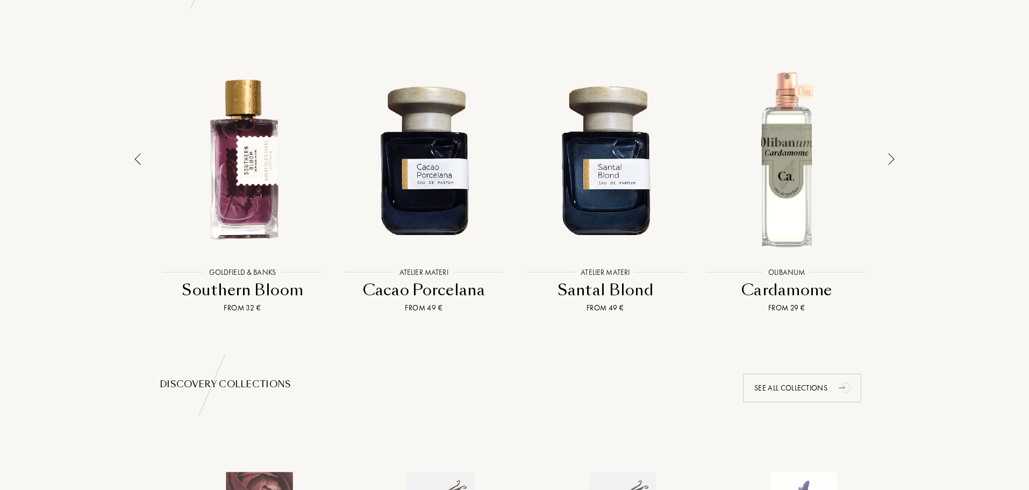
click at [887, 158] on div at bounding box center [891, 180] width 15 height 265
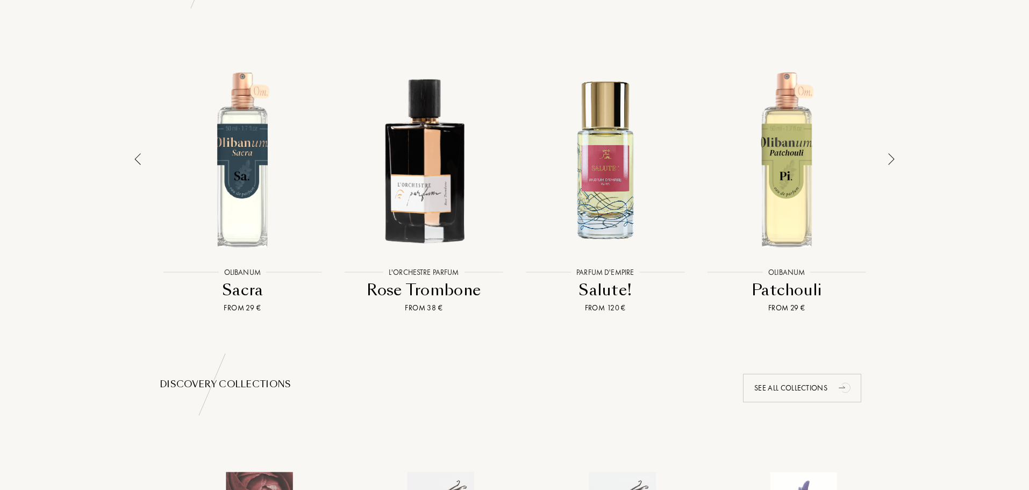
click at [887, 158] on div at bounding box center [891, 180] width 15 height 265
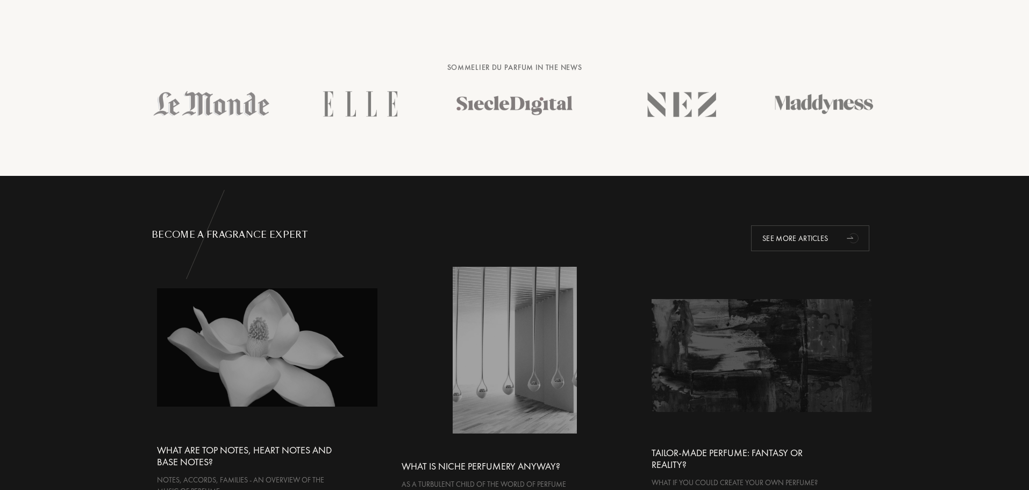
scroll to position [2097, 0]
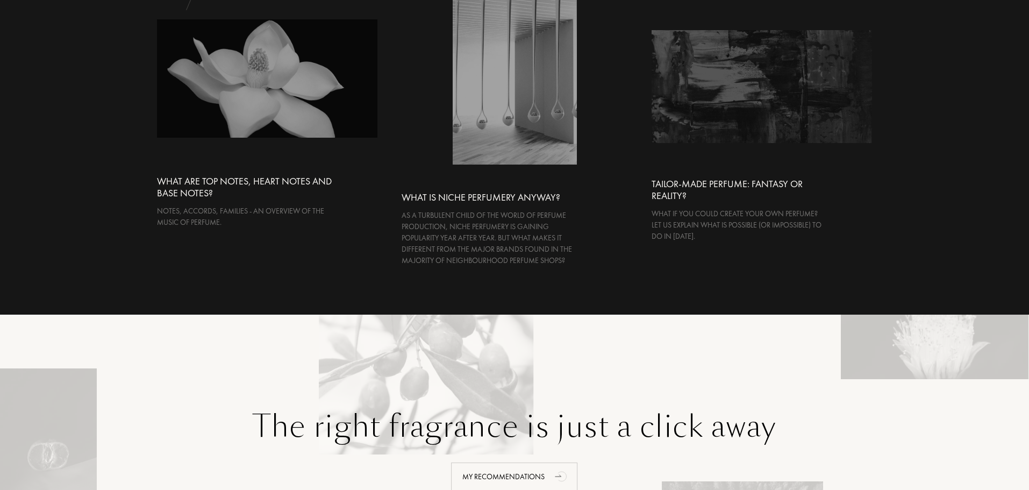
click at [549, 262] on div "As a turbulent child of the world of perfume production, niche perfumery is gai…" at bounding box center [492, 238] width 181 height 56
